Goal: Task Accomplishment & Management: Use online tool/utility

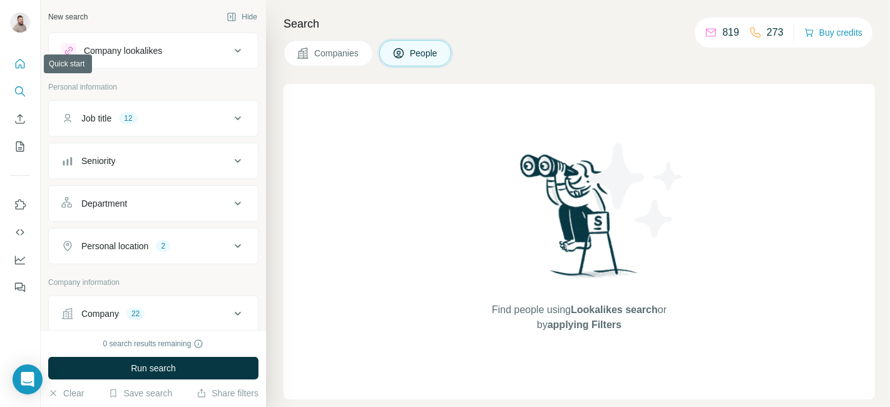
click at [16, 69] on icon "Quick start" at bounding box center [20, 64] width 13 height 13
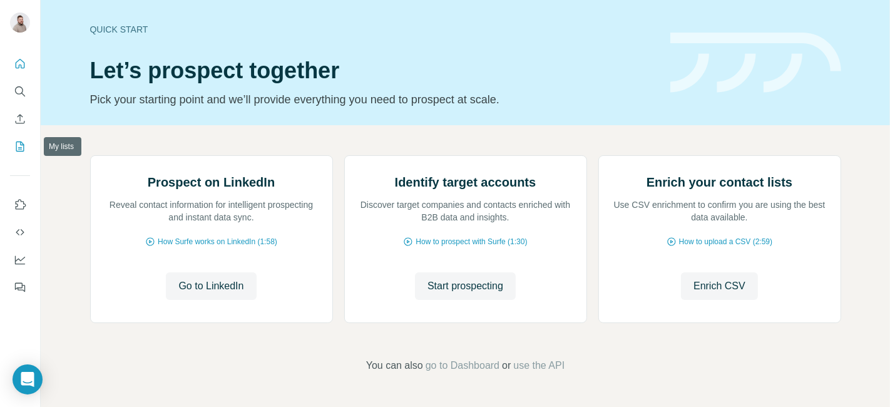
click at [16, 144] on icon "My lists" at bounding box center [20, 147] width 8 height 10
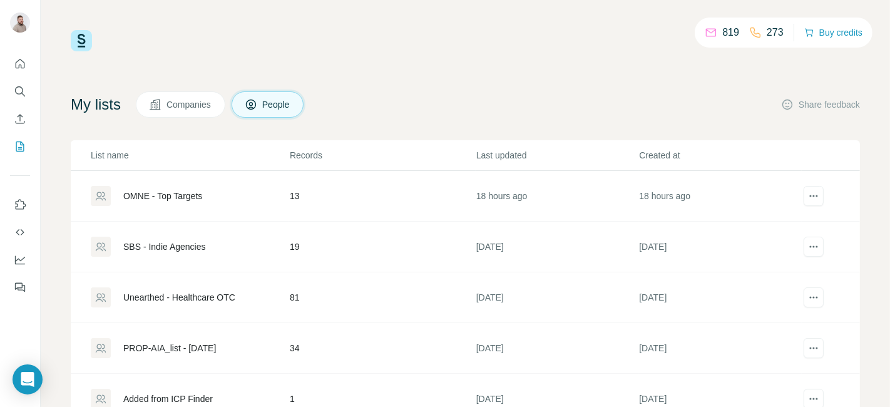
click at [191, 195] on div "OMNE - Top Targets" at bounding box center [162, 196] width 79 height 13
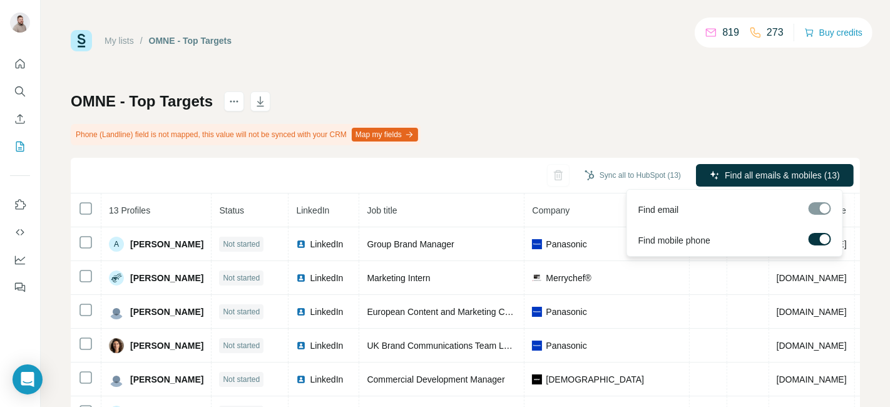
click at [823, 240] on div at bounding box center [825, 239] width 10 height 10
click at [817, 239] on div at bounding box center [815, 239] width 10 height 10
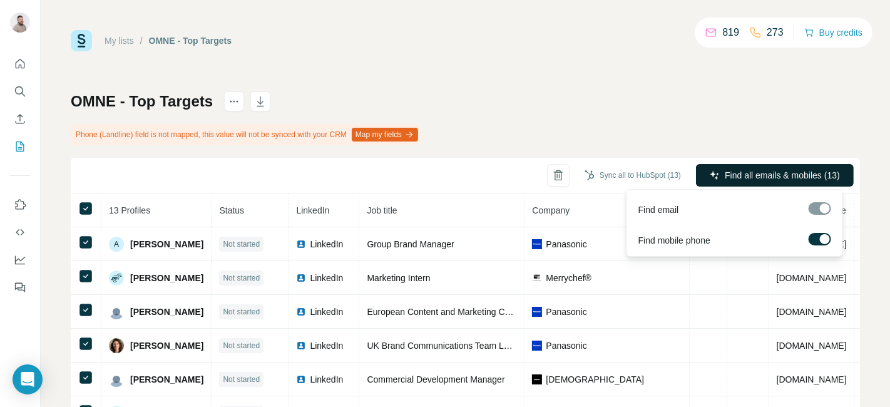
click at [730, 178] on span "Find all emails & mobiles (13)" at bounding box center [782, 175] width 115 height 13
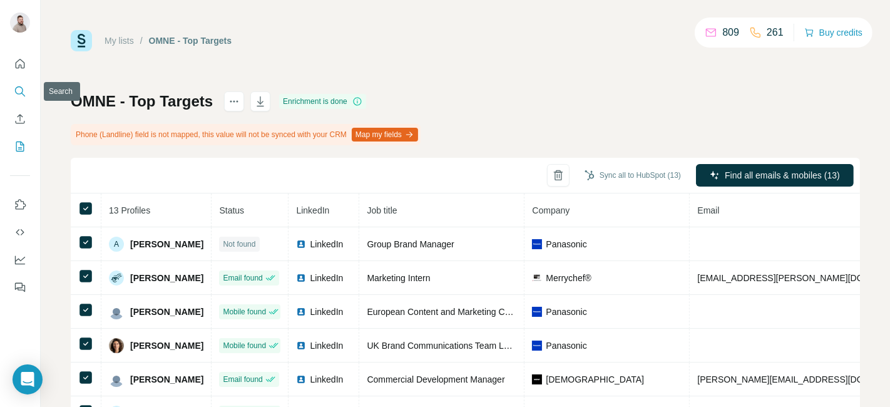
click at [13, 83] on button "Search" at bounding box center [20, 91] width 20 height 23
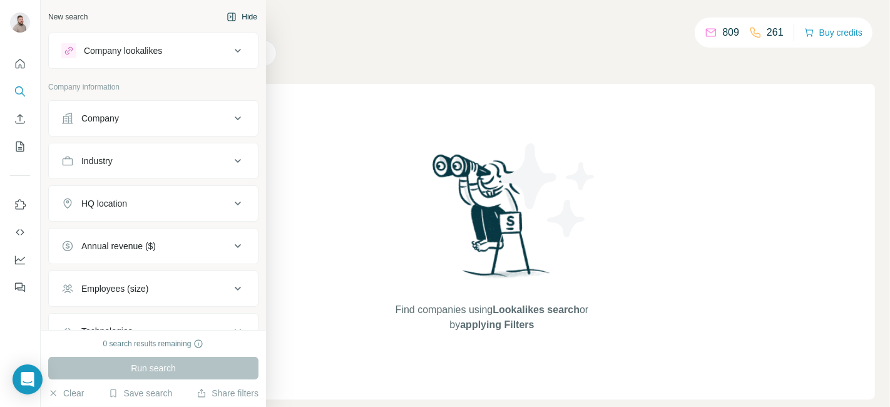
click at [228, 20] on icon "button" at bounding box center [232, 17] width 8 height 8
click at [68, 19] on div "New search" at bounding box center [67, 16] width 39 height 11
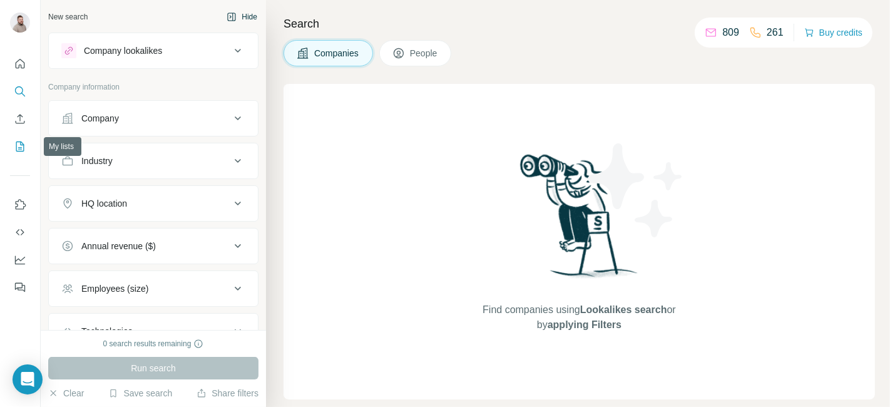
click at [13, 155] on button "My lists" at bounding box center [20, 146] width 20 height 23
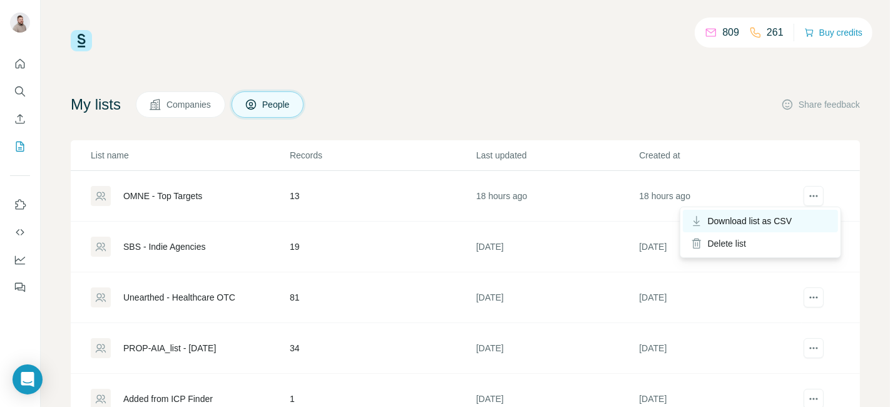
click at [780, 218] on span "Download list as CSV" at bounding box center [750, 221] width 85 height 13
